Goal: Task Accomplishment & Management: Manage account settings

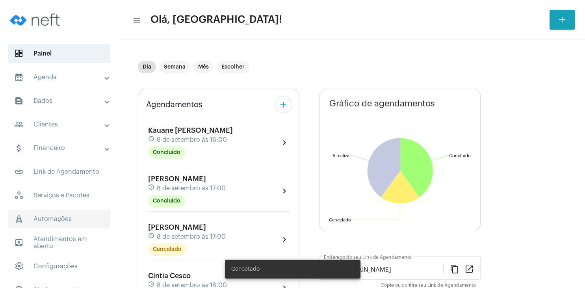
click at [48, 221] on span "rocket_outlined Automações" at bounding box center [59, 219] width 102 height 19
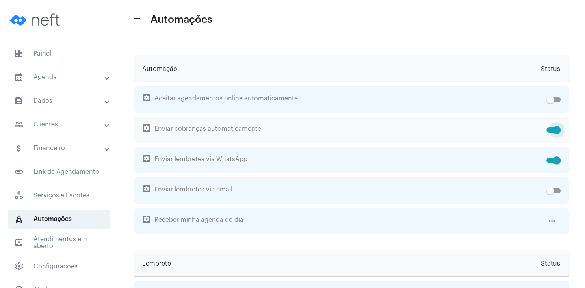
click at [552, 133] on label at bounding box center [553, 129] width 14 height 9
click at [550, 133] on input "checkbox" at bounding box center [550, 133] width 0 height 0
checkbox input "false"
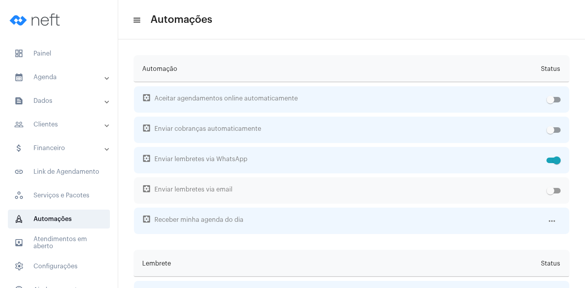
click at [556, 191] on span at bounding box center [553, 191] width 14 height 6
click at [550, 193] on input "checkbox" at bounding box center [550, 193] width 0 height 0
checkbox input "true"
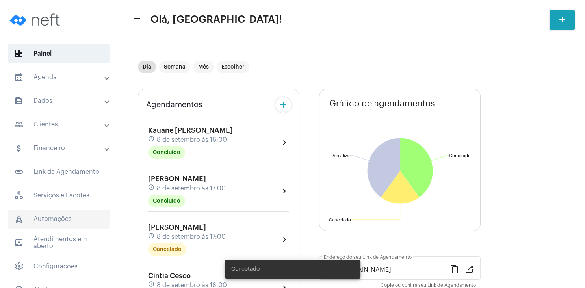
click at [42, 211] on span "rocket_outlined Automações" at bounding box center [59, 219] width 102 height 19
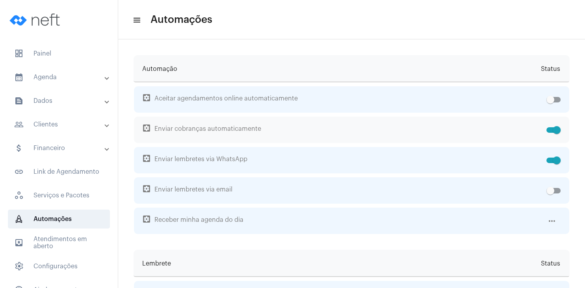
click at [549, 128] on span at bounding box center [553, 130] width 14 height 6
click at [550, 133] on input "checkbox" at bounding box center [550, 133] width 0 height 0
checkbox input "false"
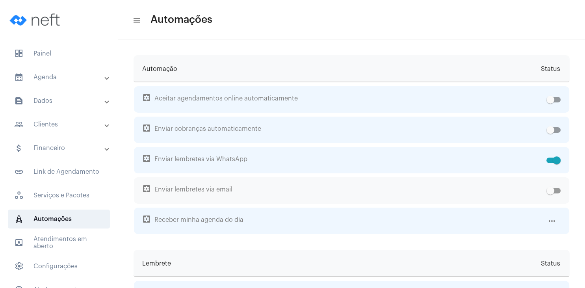
click at [557, 191] on span at bounding box center [553, 191] width 14 height 6
click at [550, 193] on input "checkbox" at bounding box center [550, 193] width 0 height 0
checkbox input "true"
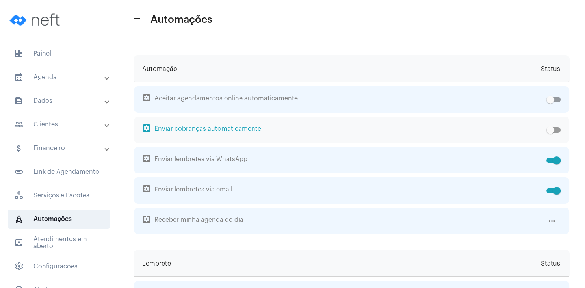
click at [227, 130] on span "settings_applications Enviar cobranças automaticamente" at bounding box center [343, 130] width 401 height 26
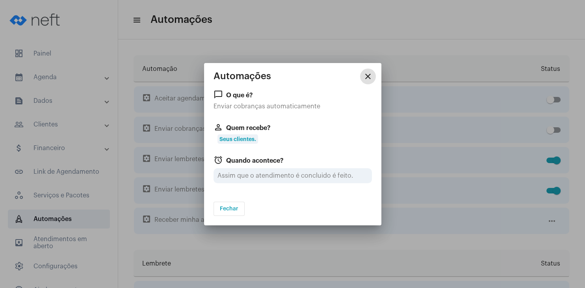
click at [254, 141] on span "Seus clientes." at bounding box center [237, 138] width 41 height 9
click at [255, 122] on div "chat_bubble_outline O que é? Enviar cobranças automaticamente perm_identity Que…" at bounding box center [293, 141] width 158 height 102
click at [248, 176] on div "Assim que o atendimento é concluido é feito." at bounding box center [293, 175] width 158 height 15
click at [268, 176] on div "Assim que o atendimento é concluido é feito." at bounding box center [293, 175] width 158 height 15
click at [251, 141] on span "Seus clientes." at bounding box center [237, 138] width 41 height 9
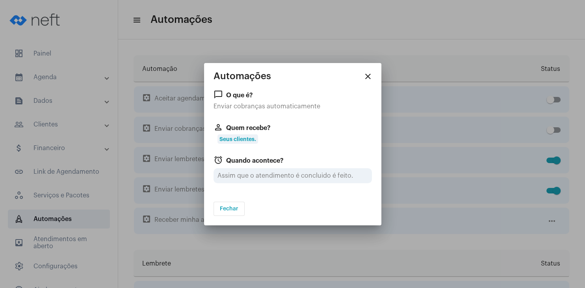
click at [227, 128] on span "perm_identity Quem recebe?" at bounding box center [293, 127] width 158 height 9
click at [225, 208] on span "Fechar" at bounding box center [229, 209] width 19 height 6
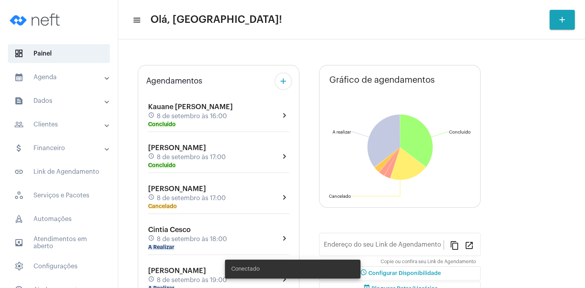
type input "https://neft.com.br/tania-regina-aosani"
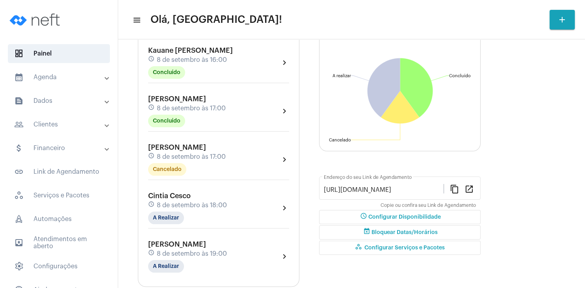
scroll to position [113, 0]
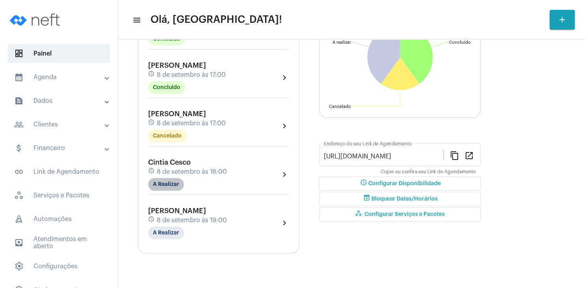
click at [171, 184] on mat-chip "A Realizar" at bounding box center [166, 184] width 36 height 13
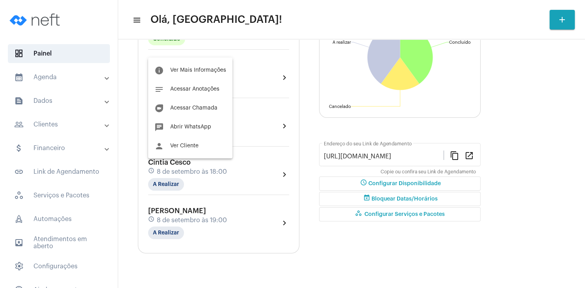
click at [58, 214] on div at bounding box center [292, 144] width 585 height 288
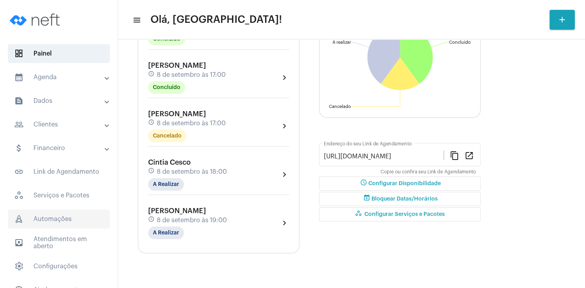
click at [58, 219] on span "rocket_outlined Automações" at bounding box center [59, 219] width 102 height 19
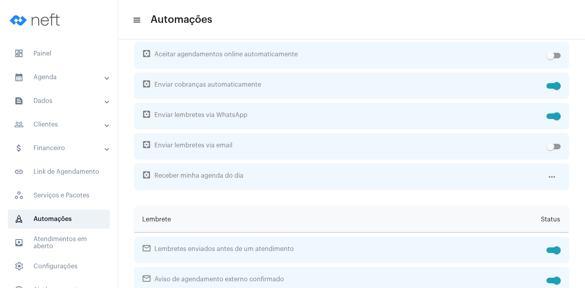
scroll to position [38, 0]
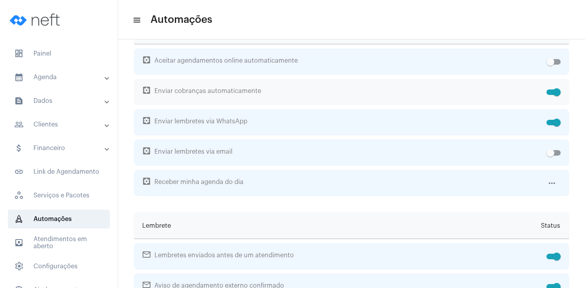
click at [550, 91] on span at bounding box center [553, 92] width 14 height 6
click at [550, 95] on input "checkbox" at bounding box center [550, 95] width 0 height 0
checkbox input "false"
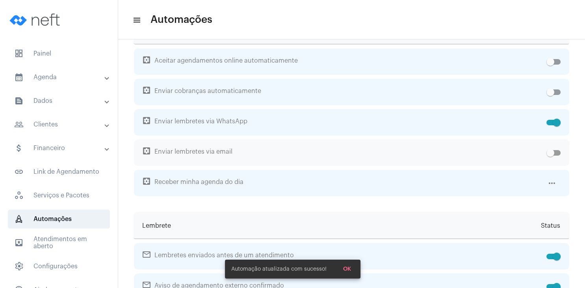
click at [561, 152] on div "settings_applications Enviar lembretes via email" at bounding box center [351, 152] width 435 height 26
click at [556, 150] on label at bounding box center [553, 152] width 14 height 9
click at [559, 154] on span at bounding box center [553, 153] width 14 height 6
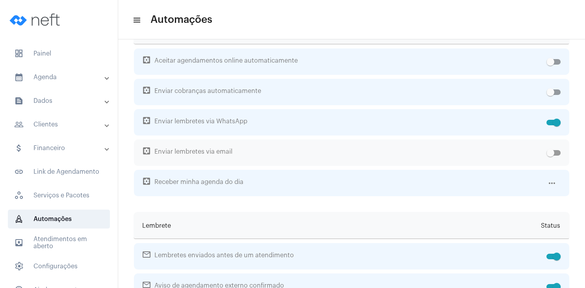
click at [565, 152] on div "settings_applications Enviar lembretes via email" at bounding box center [351, 152] width 435 height 26
click at [555, 154] on span at bounding box center [553, 153] width 14 height 6
click at [550, 156] on input "checkbox" at bounding box center [550, 156] width 0 height 0
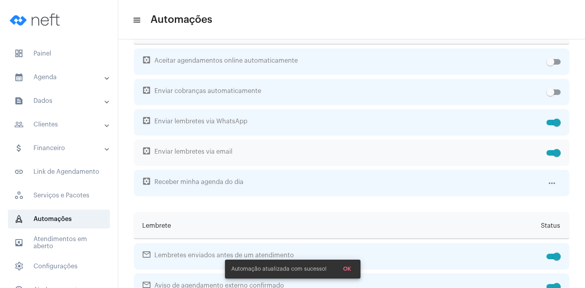
click at [555, 154] on span at bounding box center [557, 153] width 8 height 8
click at [550, 156] on input "checkbox" at bounding box center [550, 156] width 0 height 0
click at [555, 154] on span at bounding box center [553, 153] width 14 height 6
click at [550, 156] on input "checkbox" at bounding box center [550, 156] width 0 height 0
checkbox input "true"
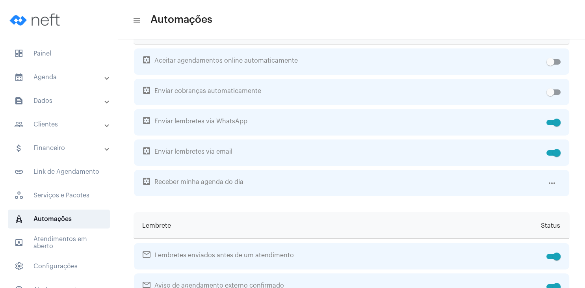
click at [584, 34] on mat-toolbar "menu Automações" at bounding box center [351, 19] width 467 height 39
click at [75, 266] on span "settings Configurações" at bounding box center [59, 266] width 102 height 19
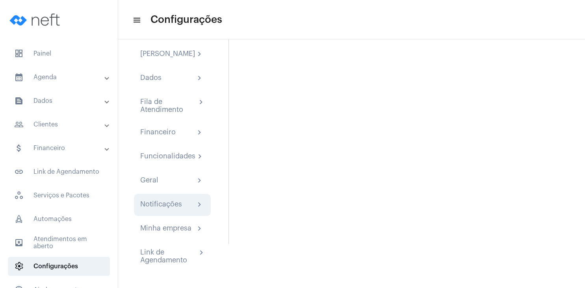
scroll to position [52, 0]
click at [174, 209] on div "Notificações chevron_right" at bounding box center [172, 205] width 77 height 22
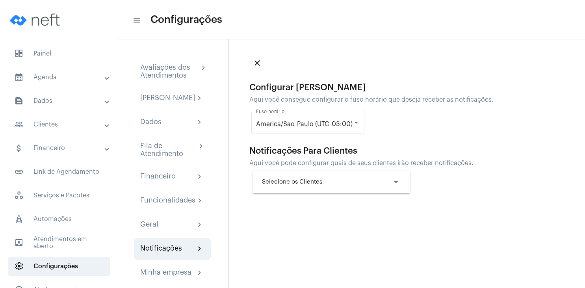
click at [395, 179] on mat-icon "arrow_drop_down" at bounding box center [395, 181] width 9 height 9
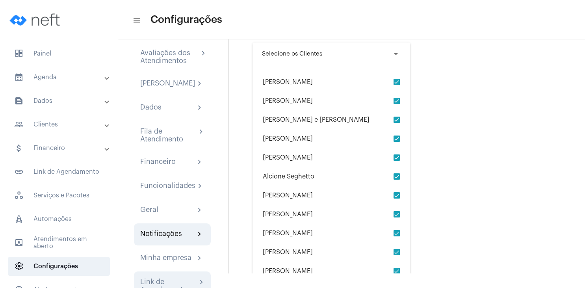
scroll to position [14, 0]
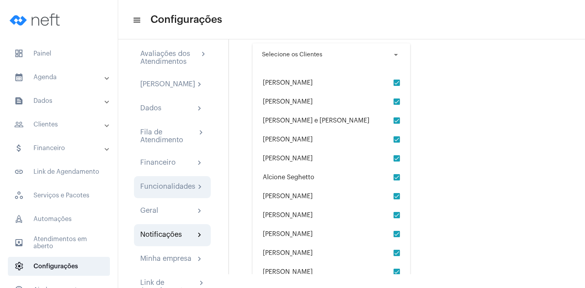
click at [194, 189] on div "Funcionalidades chevron_right" at bounding box center [172, 187] width 77 height 22
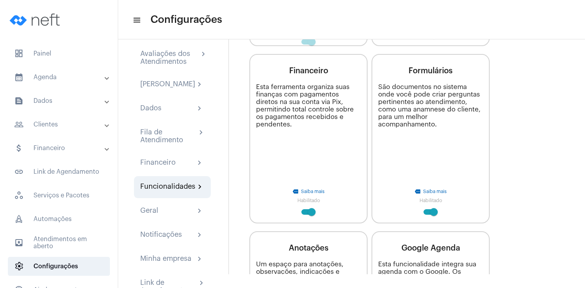
scroll to position [189, 0]
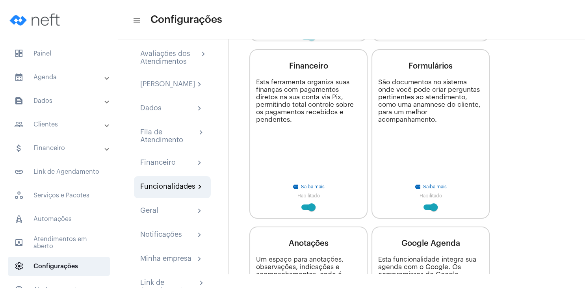
click at [318, 107] on div "Esta ferramenta organiza suas finanças com pagamentos diretos na sua conta via …" at bounding box center [308, 100] width 105 height 45
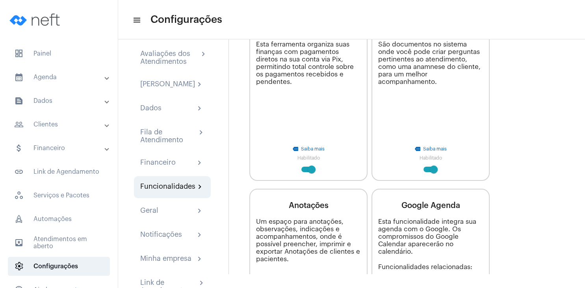
click at [306, 169] on span at bounding box center [308, 170] width 14 height 6
click at [305, 172] on input "checkbox" at bounding box center [305, 172] width 0 height 0
checkbox input "false"
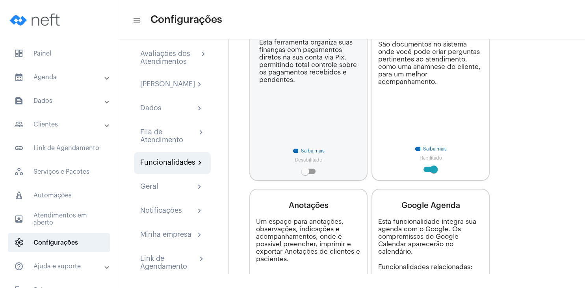
scroll to position [151, 0]
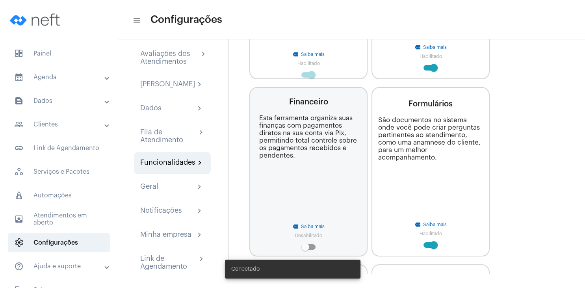
click at [313, 136] on div "Esta ferramenta organiza suas finanças com pagamentos diretos na sua conta via …" at bounding box center [308, 136] width 98 height 45
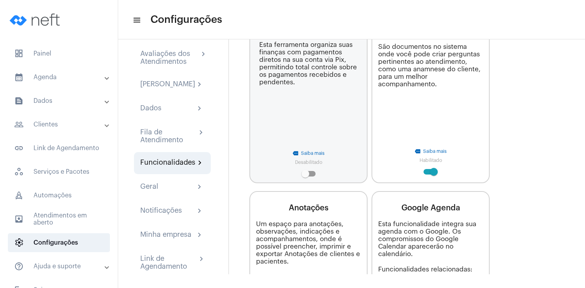
scroll to position [189, 0]
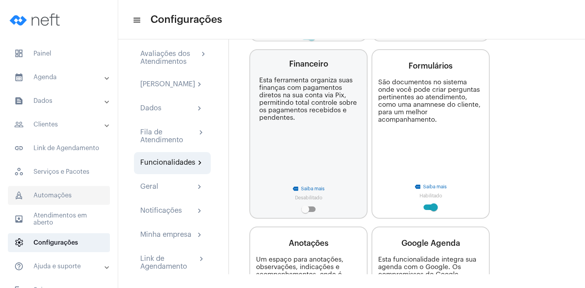
click at [89, 193] on span "rocket_outlined Automações" at bounding box center [59, 195] width 102 height 19
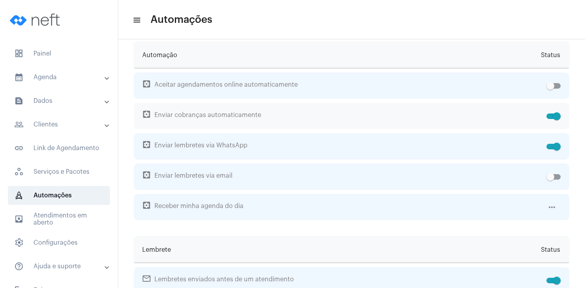
click at [551, 116] on span at bounding box center [553, 116] width 14 height 6
click at [550, 119] on input "checkbox" at bounding box center [550, 119] width 0 height 0
checkbox input "false"
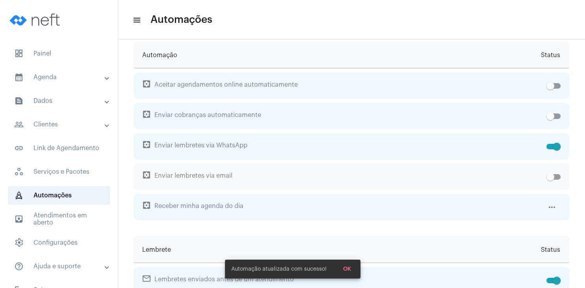
click at [557, 178] on span at bounding box center [553, 177] width 14 height 6
click at [550, 180] on input "checkbox" at bounding box center [550, 180] width 0 height 0
checkbox input "true"
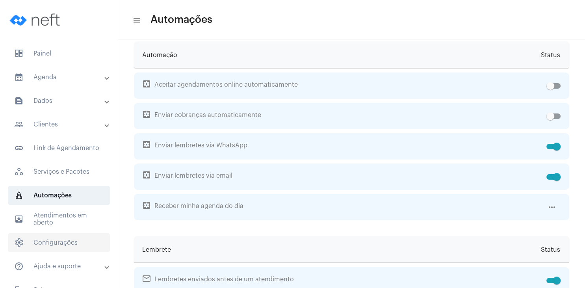
click at [70, 236] on span "settings Configurações" at bounding box center [59, 242] width 102 height 19
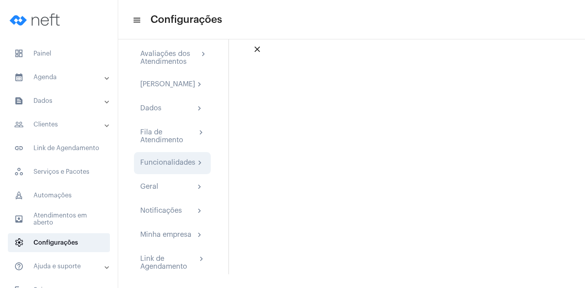
click at [166, 168] on div "Funcionalidades" at bounding box center [167, 162] width 55 height 9
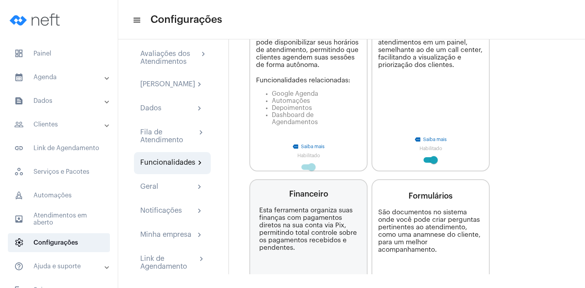
scroll to position [113, 0]
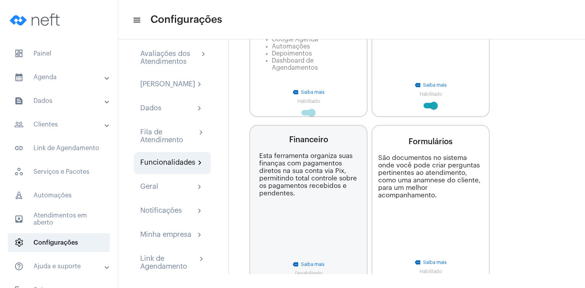
click at [318, 185] on div "Esta ferramenta organiza suas finanças com pagamentos diretos na sua conta via …" at bounding box center [308, 174] width 98 height 45
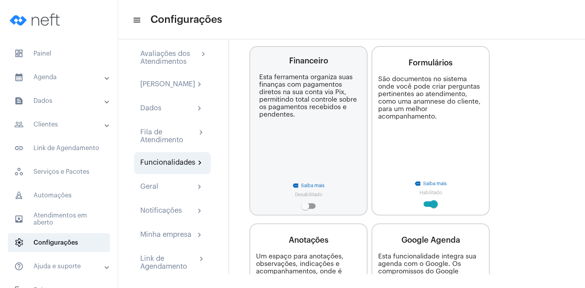
scroll to position [189, 0]
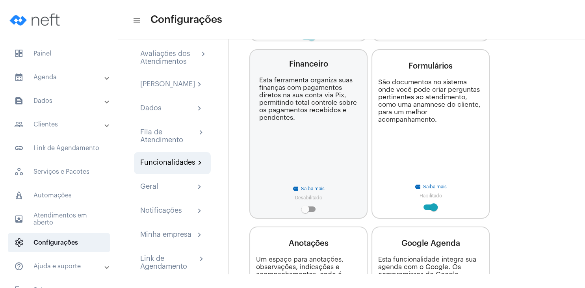
click at [316, 191] on div "Saiba mais" at bounding box center [313, 188] width 24 height 5
click at [314, 212] on span at bounding box center [308, 209] width 14 height 6
click at [305, 212] on input "checkbox" at bounding box center [305, 212] width 0 height 0
checkbox input "true"
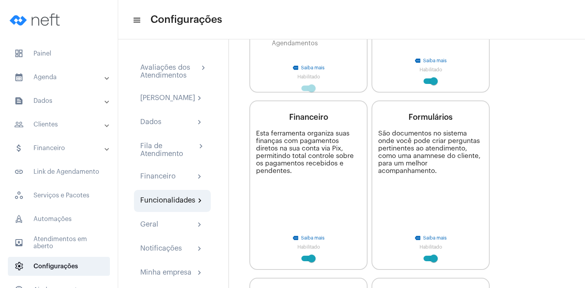
scroll to position [151, 0]
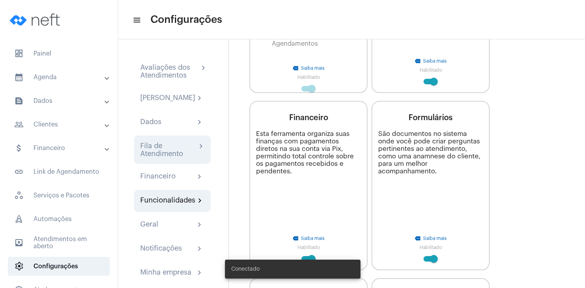
click at [150, 156] on div "Fila de Atendimento" at bounding box center [168, 150] width 56 height 16
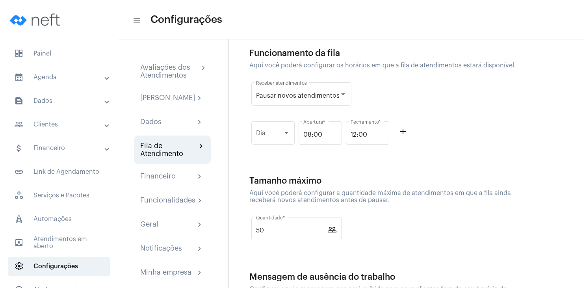
scroll to position [118, 0]
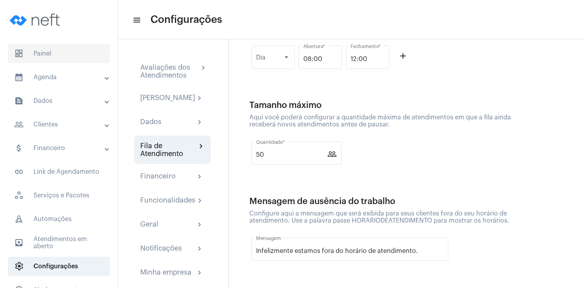
click at [32, 55] on span "dashboard Painel" at bounding box center [59, 53] width 102 height 19
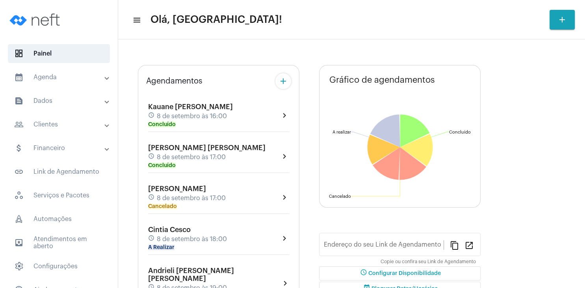
type input "[URL][DOMAIN_NAME]"
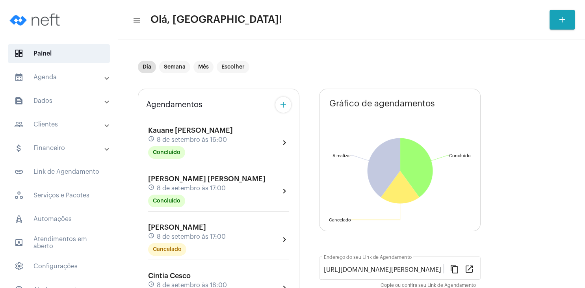
click at [174, 136] on span "8 de setembro às 16:00" at bounding box center [192, 139] width 70 height 7
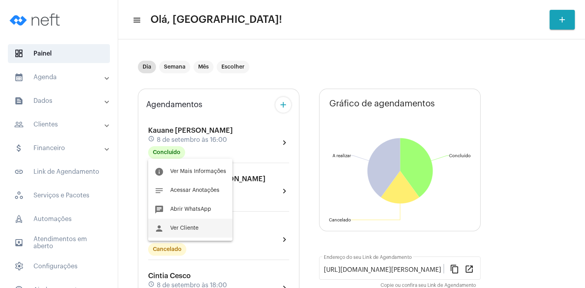
click at [192, 229] on span "Ver Cliente" at bounding box center [184, 228] width 28 height 6
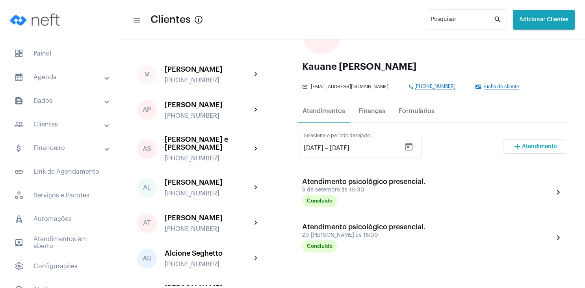
scroll to position [76, 0]
click at [367, 110] on div "Finanças" at bounding box center [372, 110] width 27 height 7
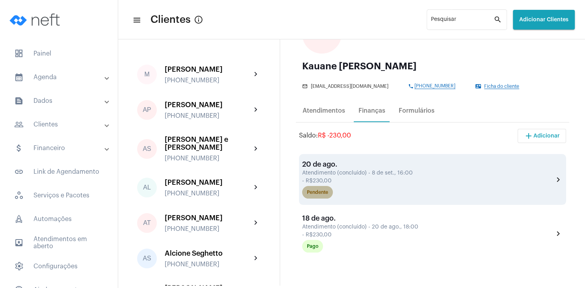
click at [316, 193] on div "Pendente" at bounding box center [317, 192] width 21 height 5
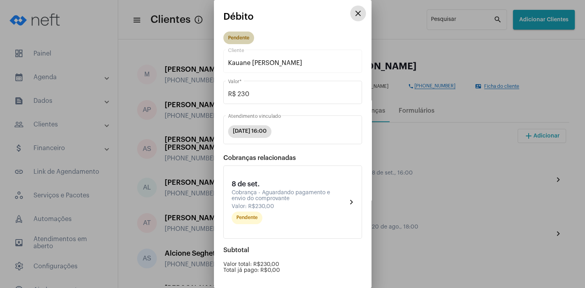
click at [234, 39] on mat-chip "Pendente" at bounding box center [238, 38] width 31 height 13
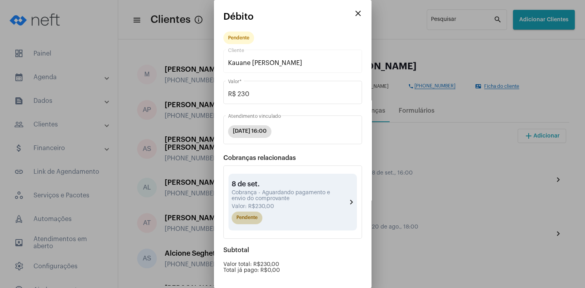
click at [249, 219] on mat-chip "Pendente" at bounding box center [247, 218] width 31 height 13
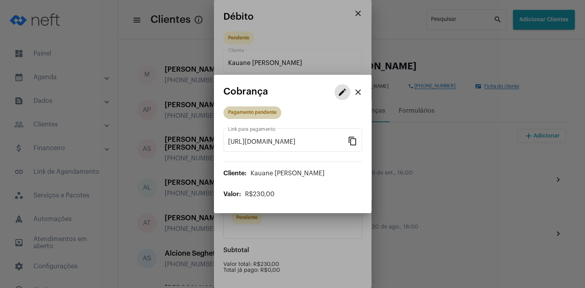
click at [267, 116] on mat-chip "Pagamento pendente" at bounding box center [252, 112] width 58 height 13
click at [342, 93] on mat-icon "edit" at bounding box center [342, 91] width 9 height 9
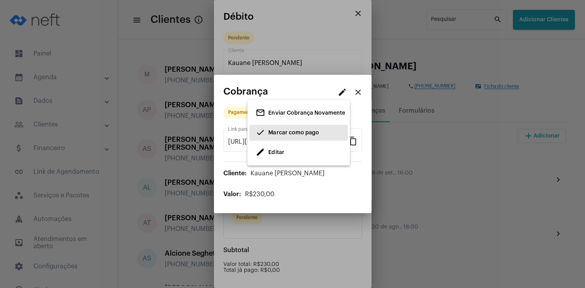
click at [281, 133] on span "Marcar como pago" at bounding box center [293, 133] width 50 height 6
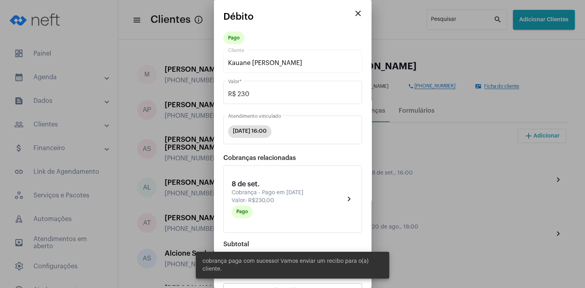
click at [357, 16] on mat-icon "close" at bounding box center [357, 13] width 9 height 9
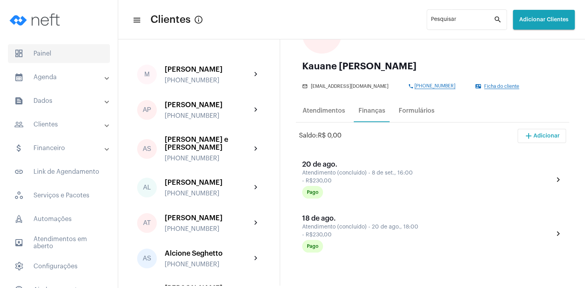
click at [34, 53] on span "dashboard Painel" at bounding box center [59, 53] width 102 height 19
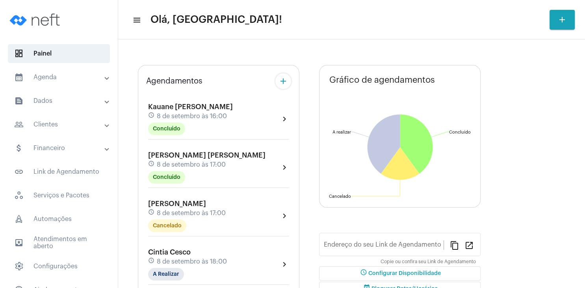
type input "[URL][DOMAIN_NAME]"
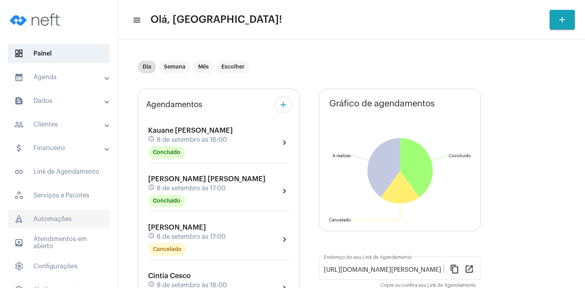
click at [61, 216] on span "rocket_outlined Automações" at bounding box center [59, 219] width 102 height 19
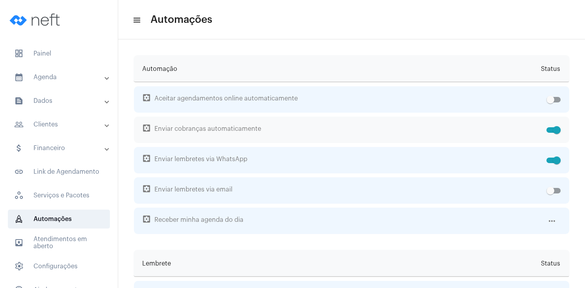
click at [548, 127] on span at bounding box center [553, 130] width 14 height 6
click at [550, 133] on input "checkbox" at bounding box center [550, 133] width 0 height 0
checkbox input "false"
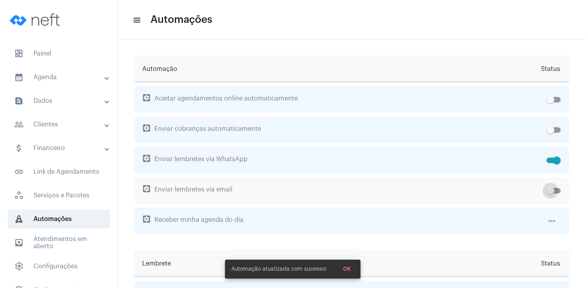
click at [555, 191] on span at bounding box center [553, 191] width 14 height 6
click at [550, 193] on input "checkbox" at bounding box center [550, 193] width 0 height 0
checkbox input "true"
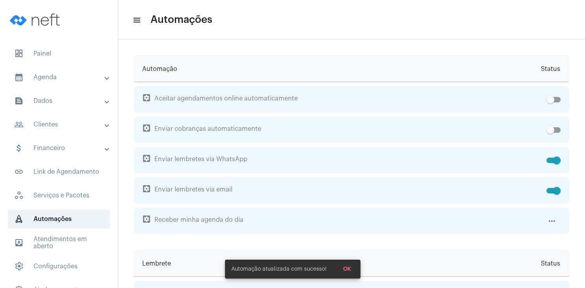
click at [346, 268] on span "OK" at bounding box center [347, 269] width 8 height 6
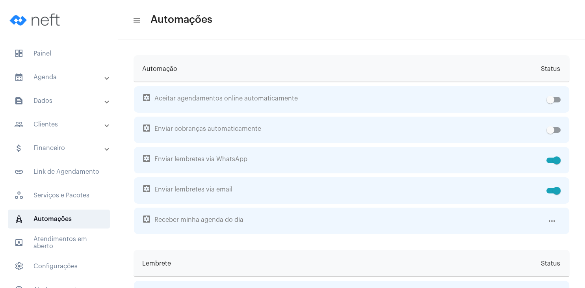
click at [137, 24] on mat-icon "menu" at bounding box center [136, 19] width 8 height 9
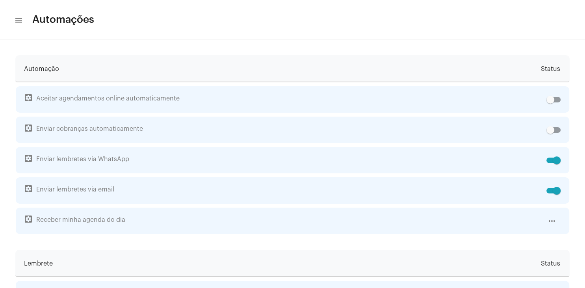
click at [23, 20] on mat-toolbar-row "menu Automações" at bounding box center [292, 19] width 585 height 25
click at [20, 21] on mat-icon "menu" at bounding box center [18, 19] width 8 height 9
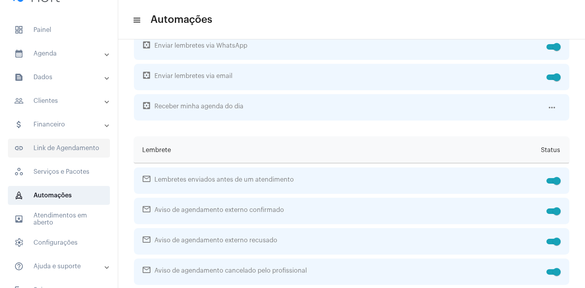
scroll to position [39, 0]
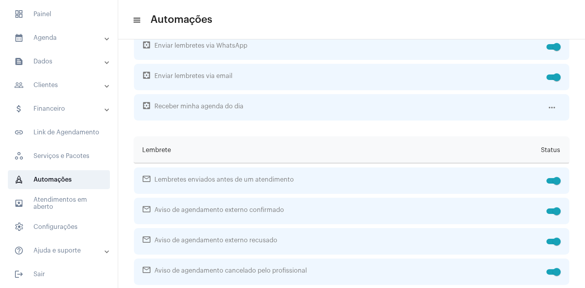
click at [56, 252] on mat-panel-title "help_outline Ajuda e suporte" at bounding box center [59, 250] width 91 height 9
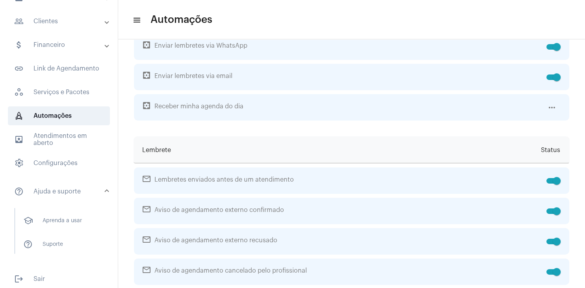
scroll to position [108, 0]
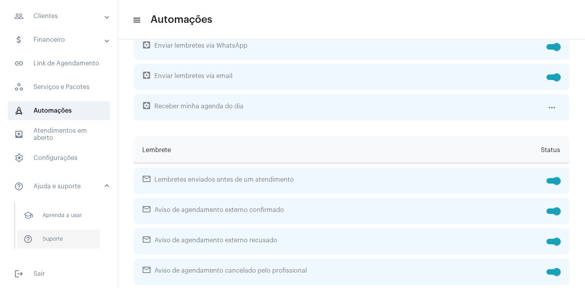
click at [61, 242] on span "help_outline Suporte" at bounding box center [58, 239] width 83 height 19
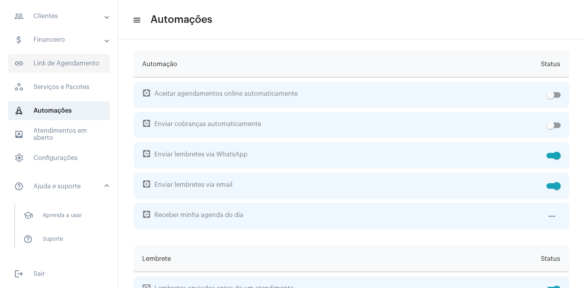
scroll to position [0, 0]
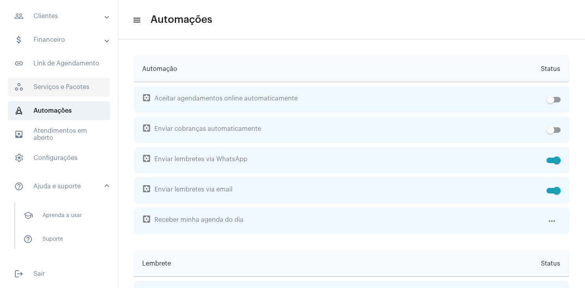
click at [70, 89] on span "workspaces_outlined Serviços e Pacotes" at bounding box center [59, 87] width 102 height 19
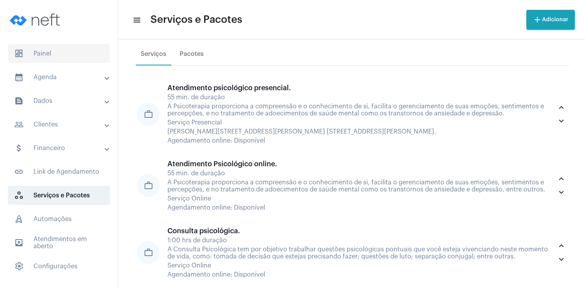
click at [55, 58] on span "dashboard Painel" at bounding box center [59, 53] width 102 height 19
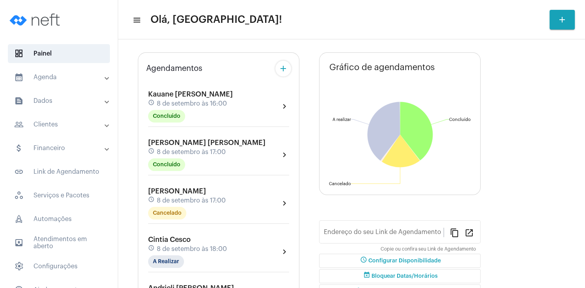
type input "[URL][DOMAIN_NAME]"
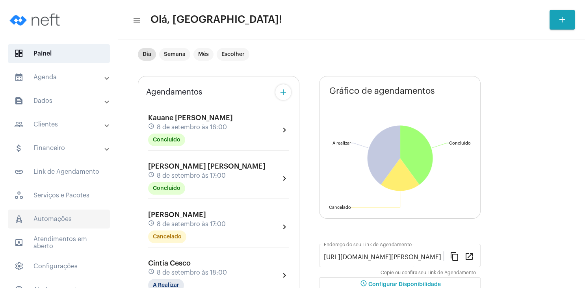
click at [66, 221] on span "rocket_outlined Automações" at bounding box center [59, 219] width 102 height 19
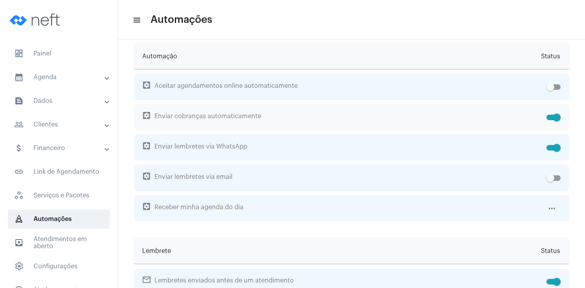
click at [544, 127] on div at bounding box center [551, 117] width 17 height 26
click at [548, 120] on span at bounding box center [553, 118] width 14 height 6
click at [550, 121] on input "checkbox" at bounding box center [550, 120] width 0 height 0
checkbox input "false"
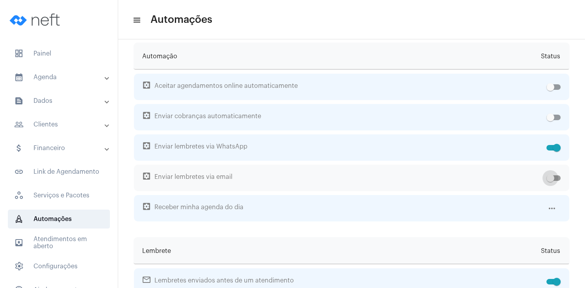
click at [559, 181] on span at bounding box center [553, 178] width 14 height 6
click at [550, 181] on input "checkbox" at bounding box center [550, 181] width 0 height 0
checkbox input "true"
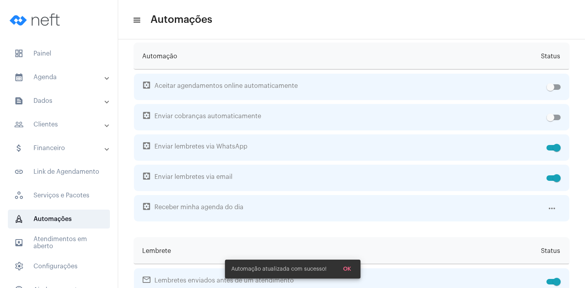
click at [344, 269] on span "OK" at bounding box center [347, 269] width 8 height 6
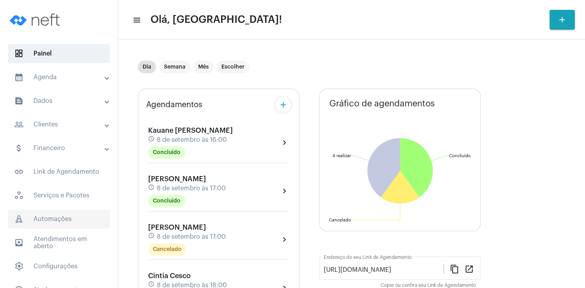
click at [63, 216] on span "rocket_outlined Automações" at bounding box center [59, 219] width 102 height 19
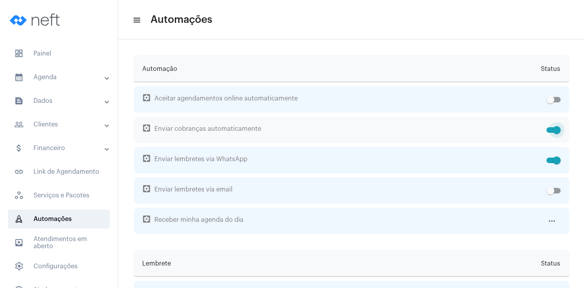
click at [551, 128] on span at bounding box center [553, 130] width 14 height 6
click at [550, 133] on input "checkbox" at bounding box center [550, 133] width 0 height 0
checkbox input "false"
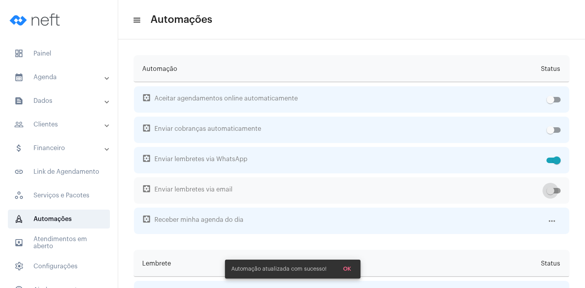
click at [555, 193] on span at bounding box center [553, 191] width 14 height 6
click at [550, 193] on input "checkbox" at bounding box center [550, 193] width 0 height 0
checkbox input "true"
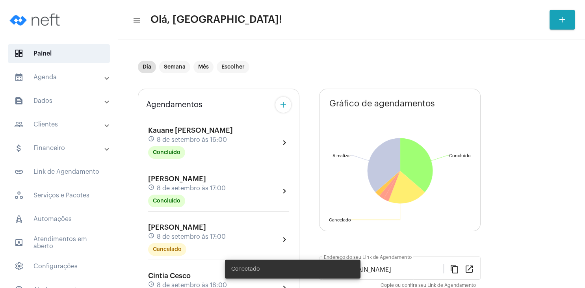
click at [67, 221] on span "rocket_outlined Automações" at bounding box center [59, 219] width 102 height 19
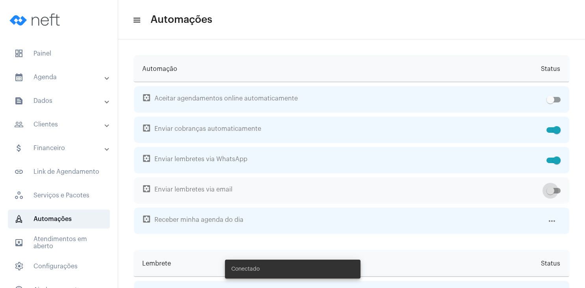
click at [558, 193] on span at bounding box center [553, 191] width 14 height 6
click at [550, 193] on input "checkbox" at bounding box center [550, 193] width 0 height 0
checkbox input "true"
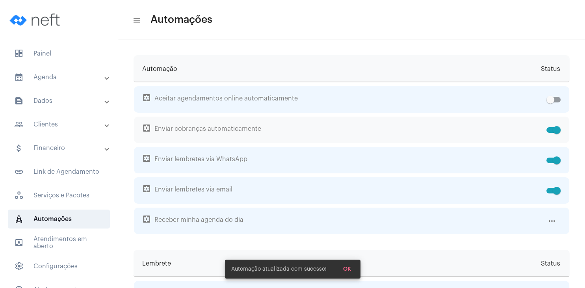
click at [548, 129] on span at bounding box center [553, 130] width 14 height 6
click at [550, 133] on input "checkbox" at bounding box center [550, 133] width 0 height 0
checkbox input "false"
